Goal: Information Seeking & Learning: Learn about a topic

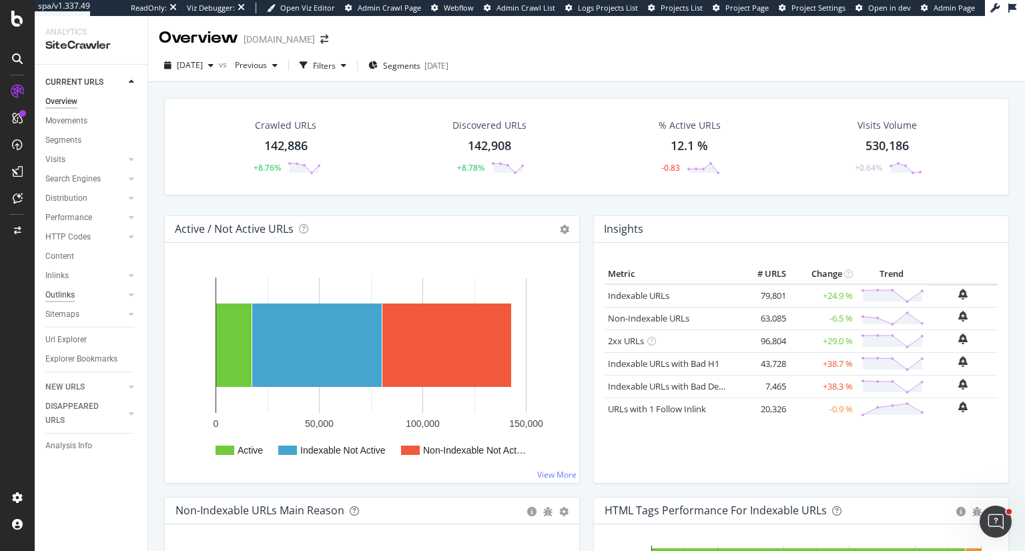
click at [61, 296] on div "Outlinks" at bounding box center [59, 295] width 29 height 14
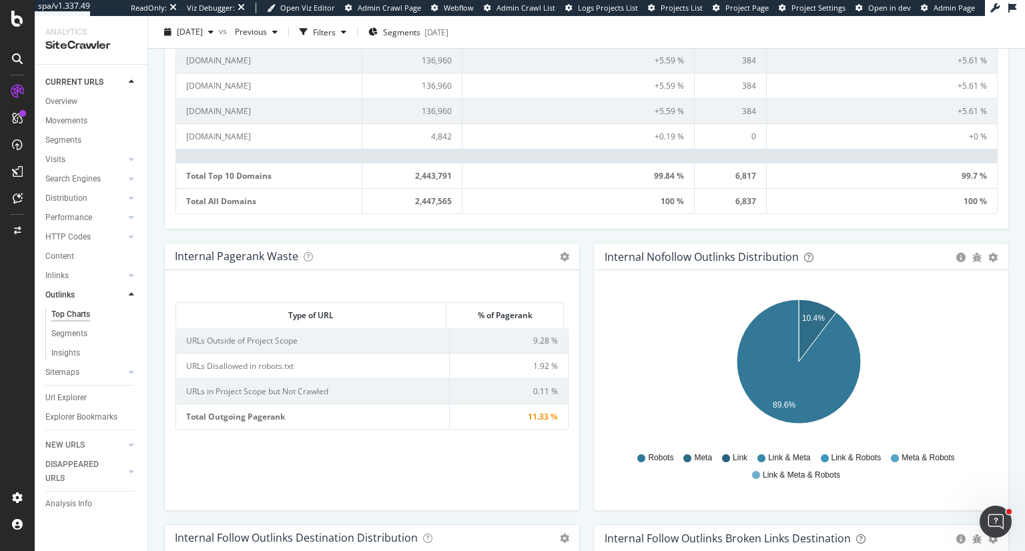
scroll to position [734, 0]
click at [267, 358] on td "URLs Disallowed in robots.txt" at bounding box center [313, 364] width 274 height 25
click at [547, 362] on span "1.92 %" at bounding box center [545, 365] width 25 height 11
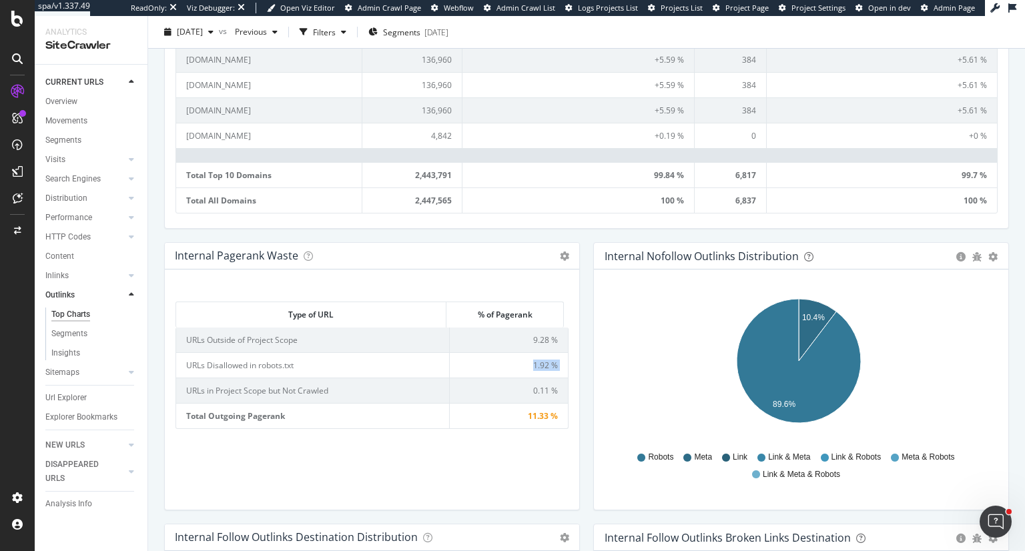
click at [547, 362] on span "1.92 %" at bounding box center [545, 365] width 25 height 11
click at [575, 453] on div "Internal Pagerank Waste Table Expand Export as CSV Add to Custom Report × Close…" at bounding box center [372, 383] width 429 height 282
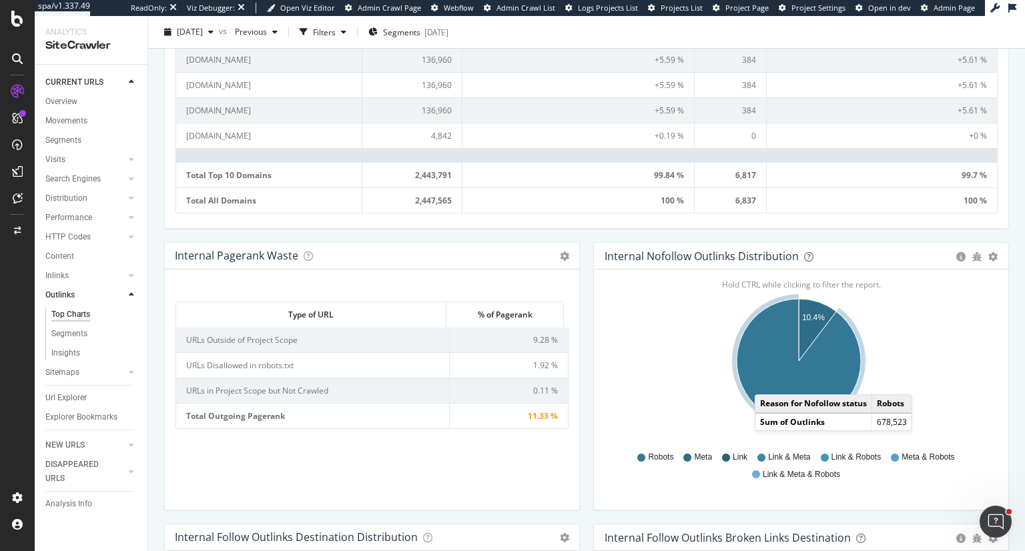
click at [763, 378] on icon "A chart." at bounding box center [799, 361] width 124 height 124
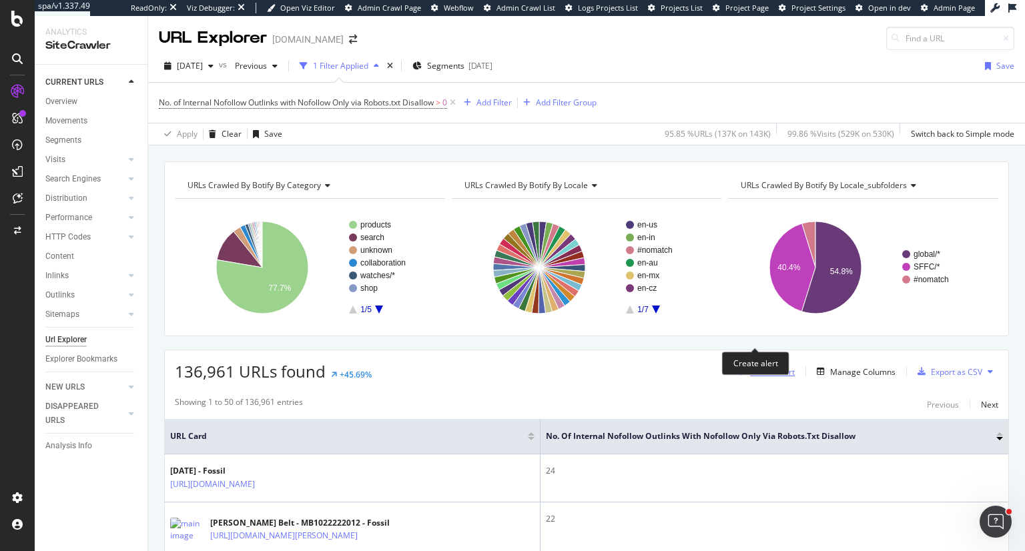
scroll to position [67, 0]
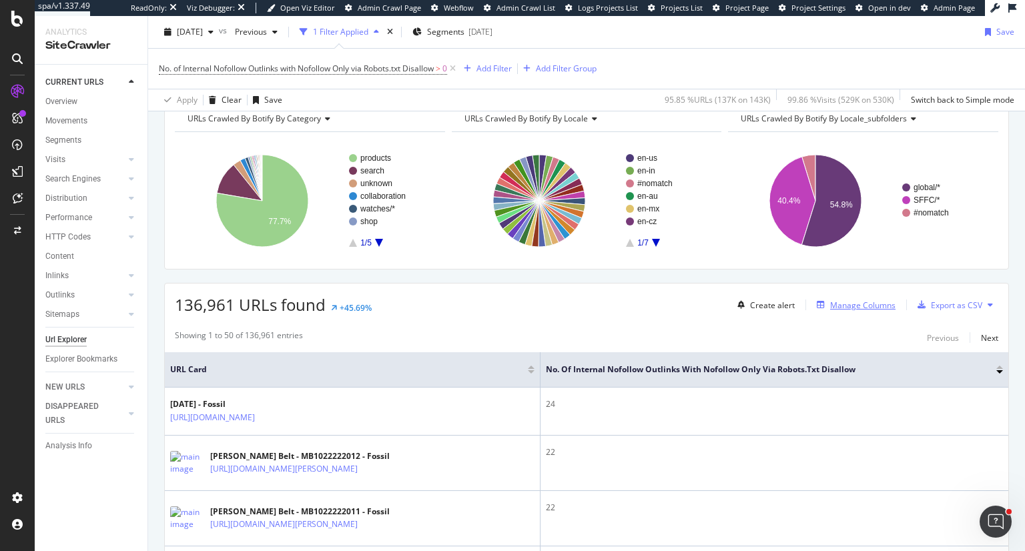
click at [868, 304] on div "Manage Columns" at bounding box center [862, 305] width 65 height 11
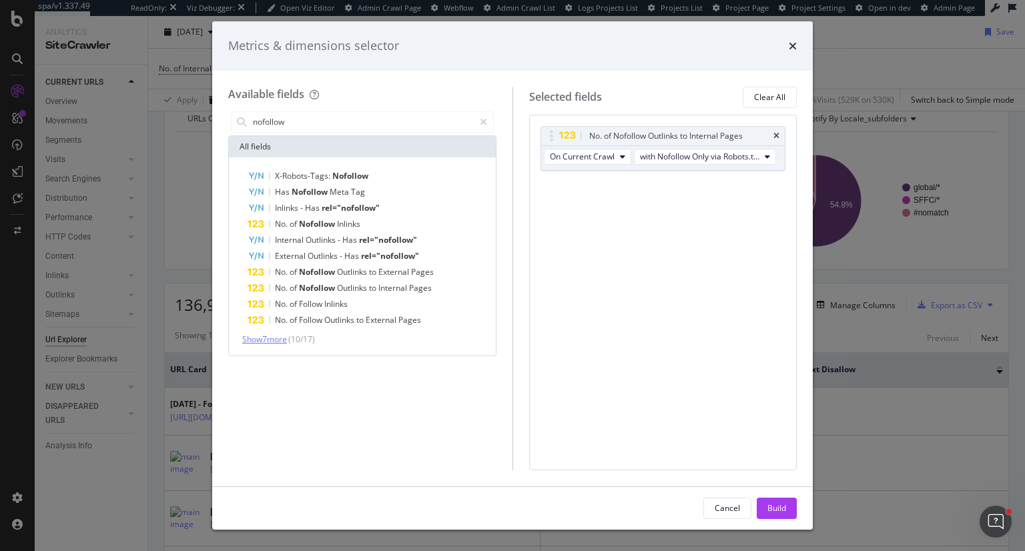
click at [271, 340] on span "Show 7 more" at bounding box center [264, 339] width 45 height 11
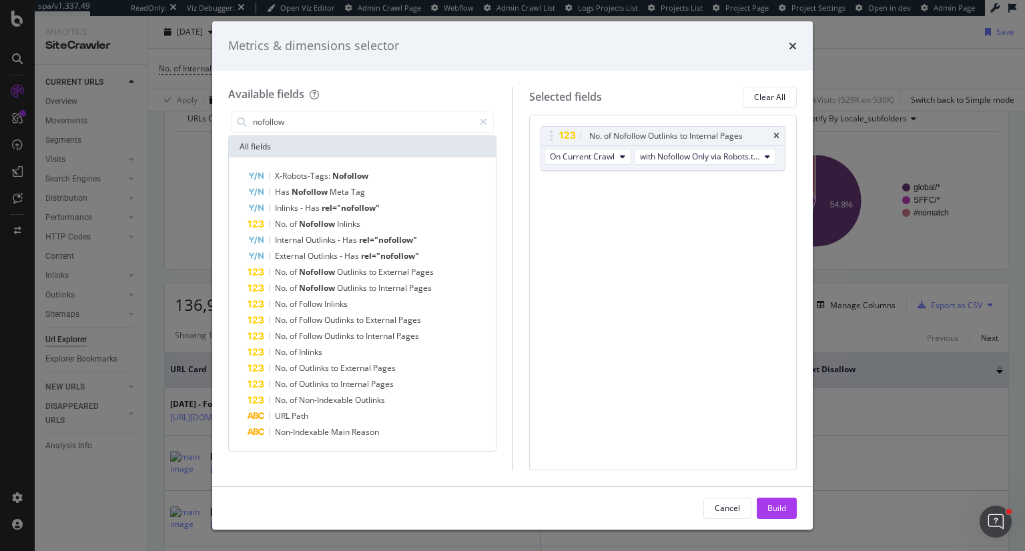
click at [306, 150] on div "All fields" at bounding box center [362, 146] width 267 height 21
click at [303, 147] on div "All fields" at bounding box center [362, 146] width 267 height 21
click at [298, 125] on input "nofollow" at bounding box center [363, 122] width 222 height 20
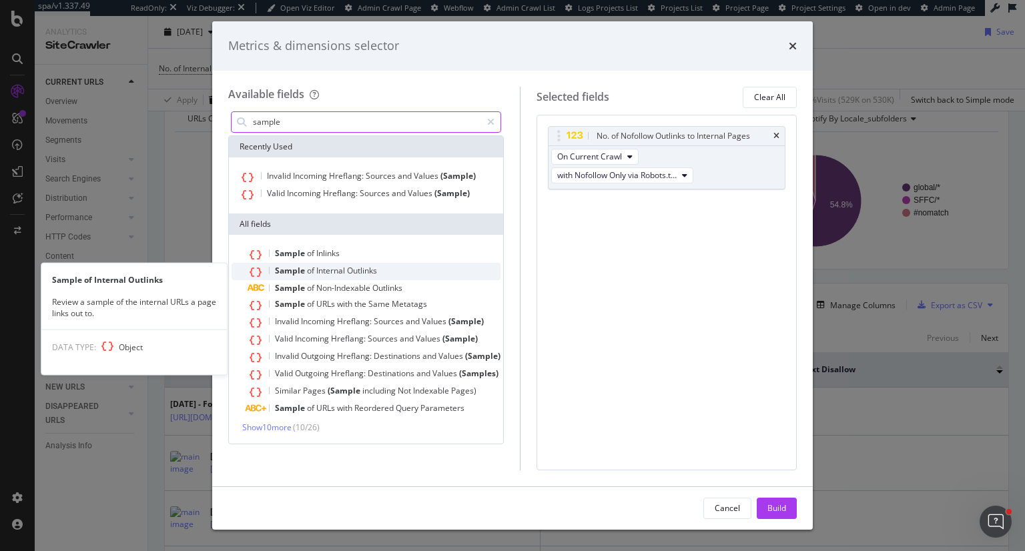
type input "sample"
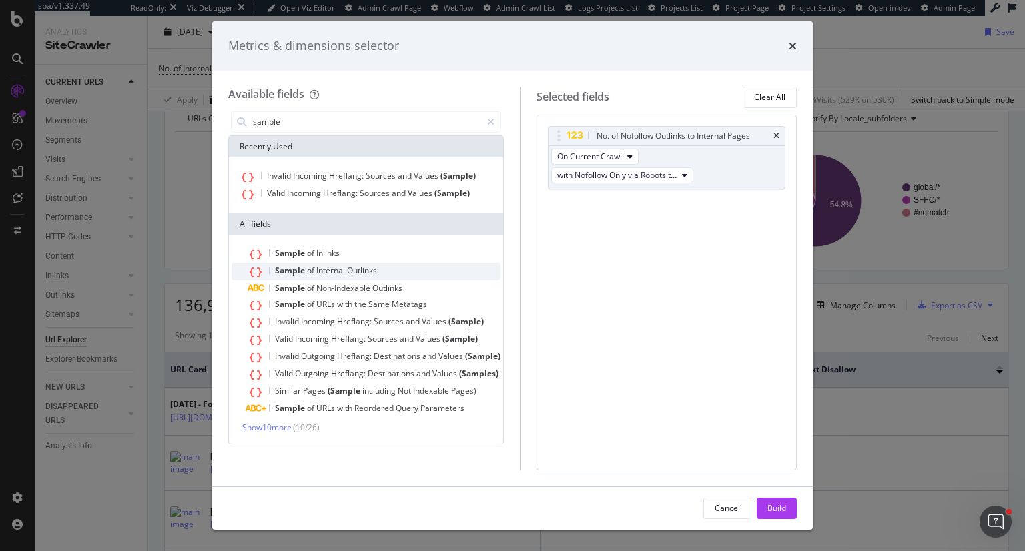
click at [313, 271] on span "of" at bounding box center [311, 270] width 9 height 11
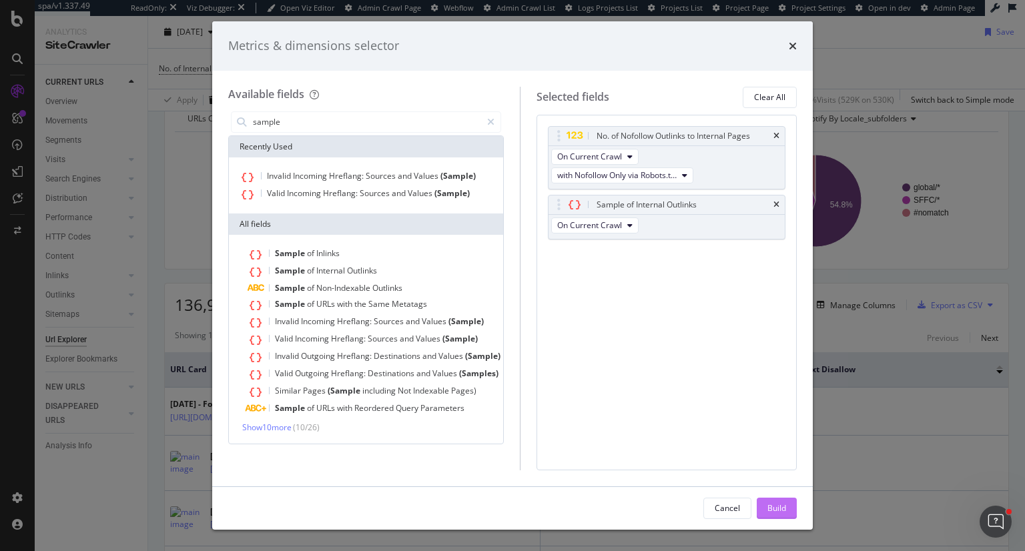
click at [774, 507] on div "Build" at bounding box center [776, 508] width 19 height 11
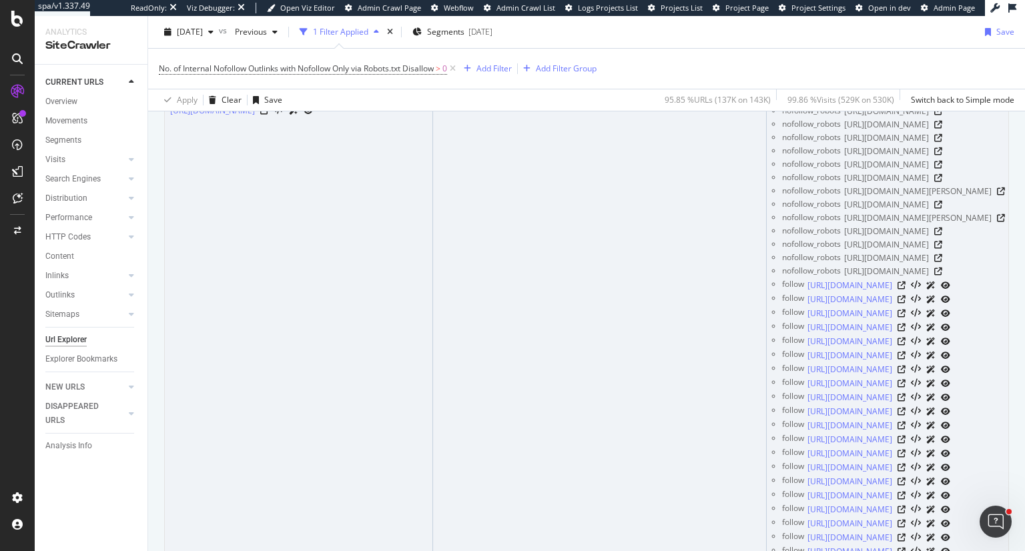
scroll to position [245, 0]
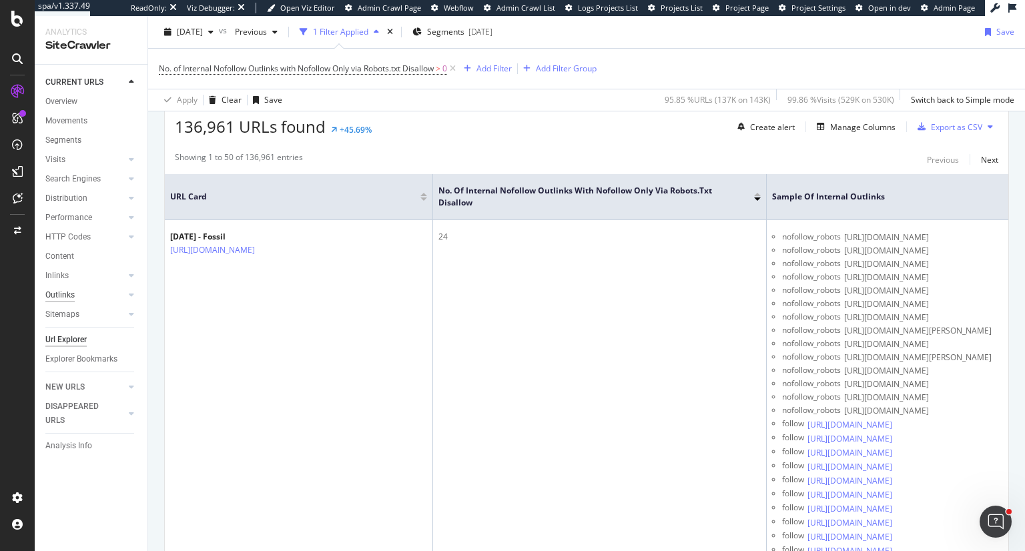
click at [69, 297] on div "Outlinks" at bounding box center [59, 295] width 29 height 14
